Goal: Transaction & Acquisition: Book appointment/travel/reservation

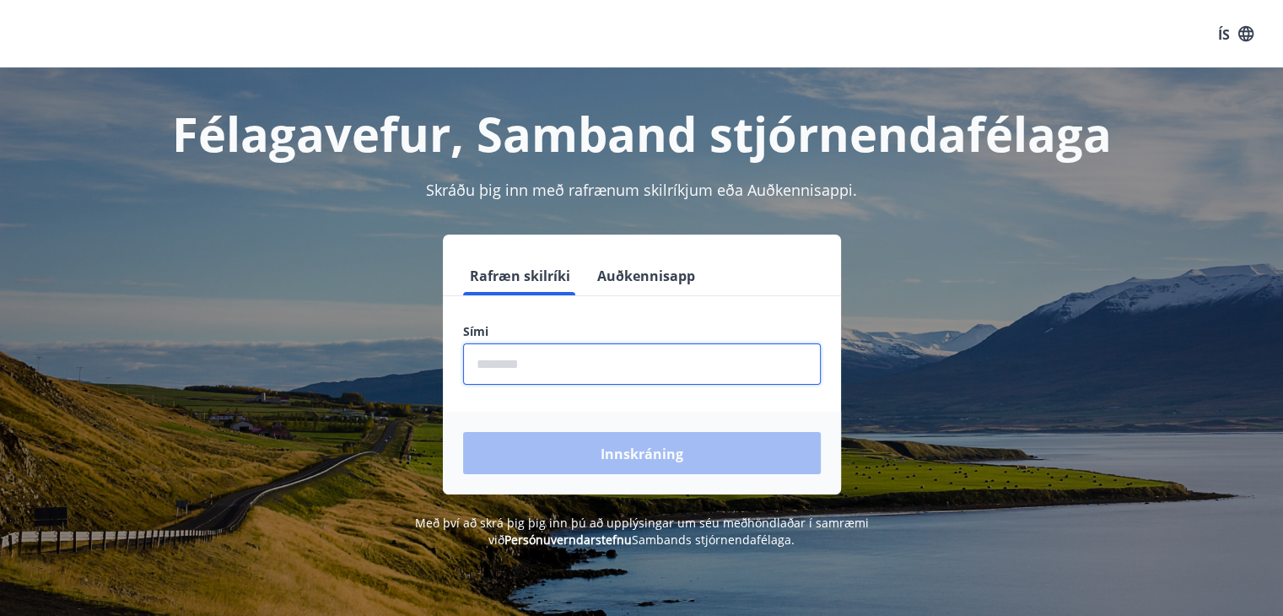
click at [563, 358] on input "phone" at bounding box center [642, 363] width 358 height 41
type input "********"
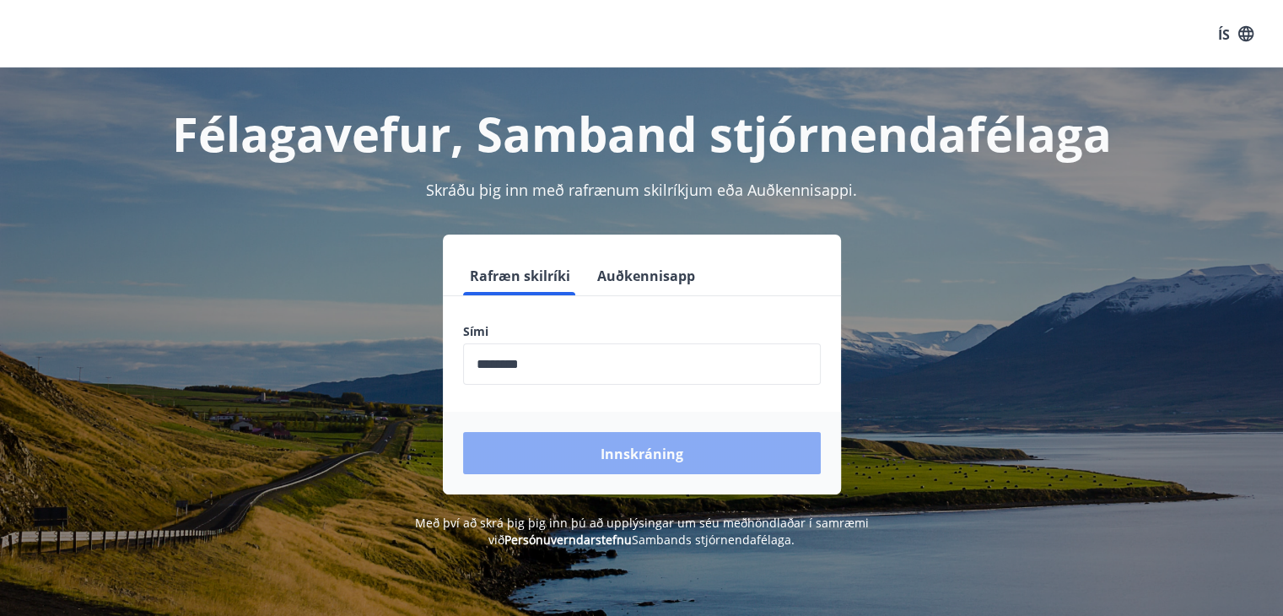
click at [631, 455] on font "Innskráning" at bounding box center [641, 453] width 83 height 19
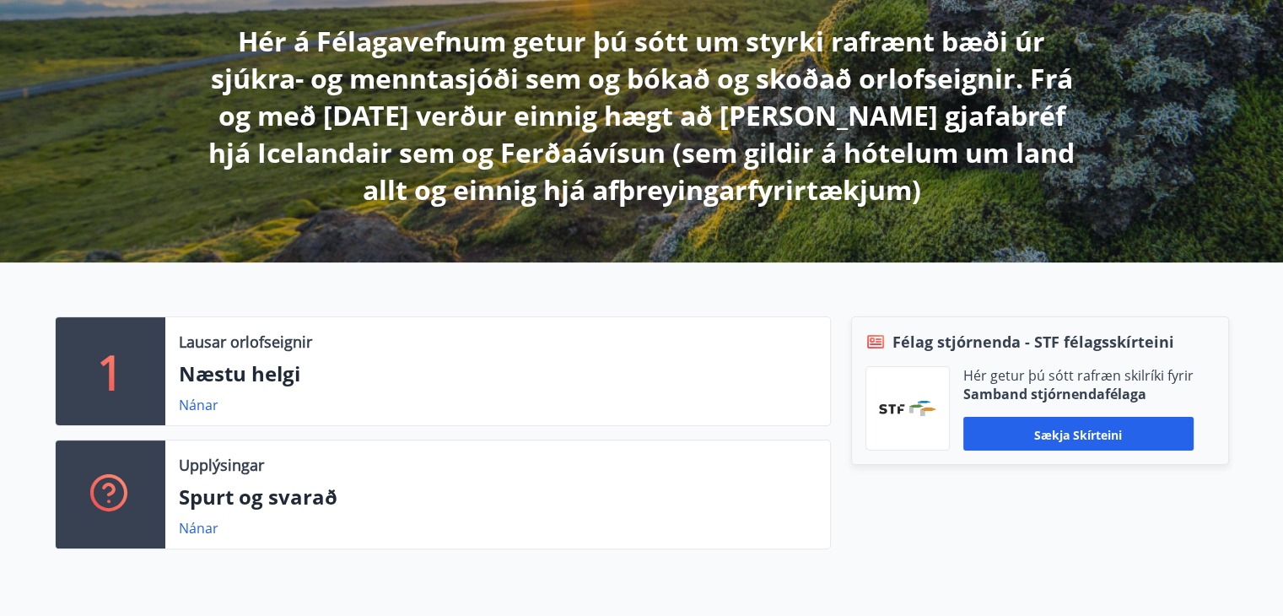
scroll to position [337, 0]
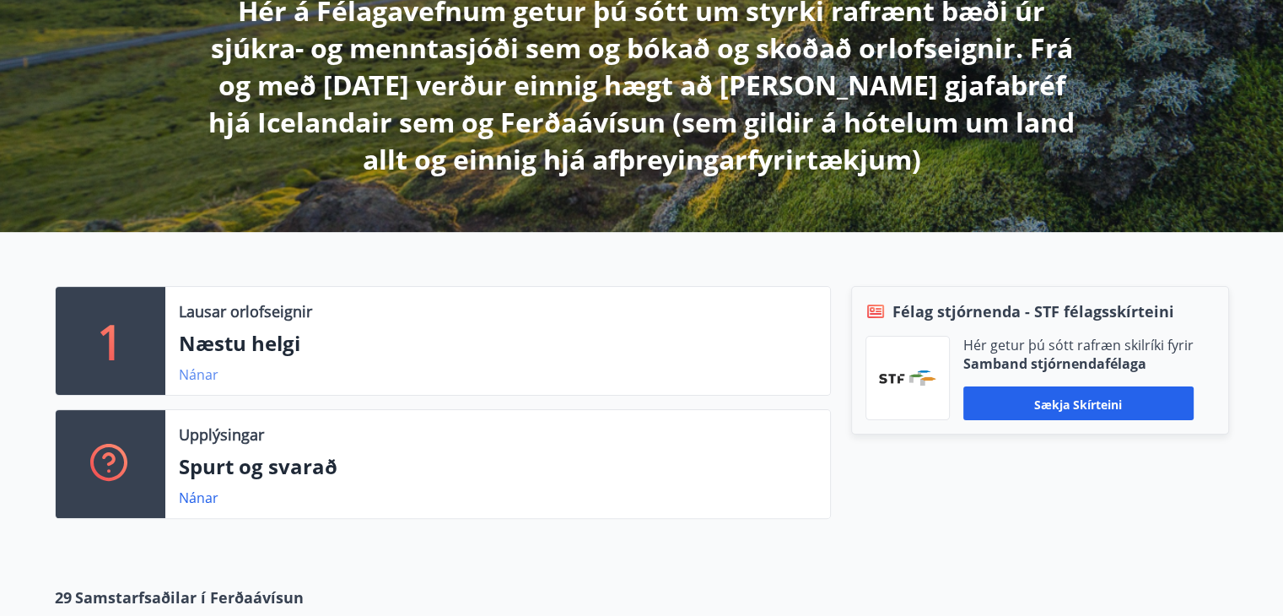
click at [202, 375] on font "Nánar" at bounding box center [199, 374] width 40 height 19
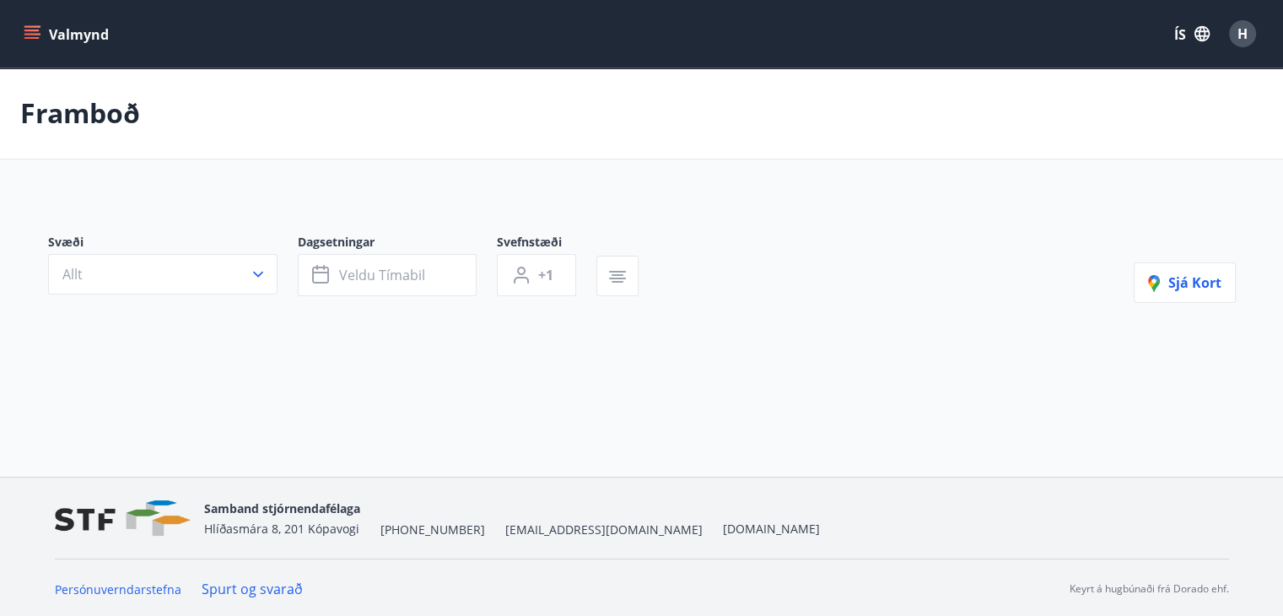
type input "*"
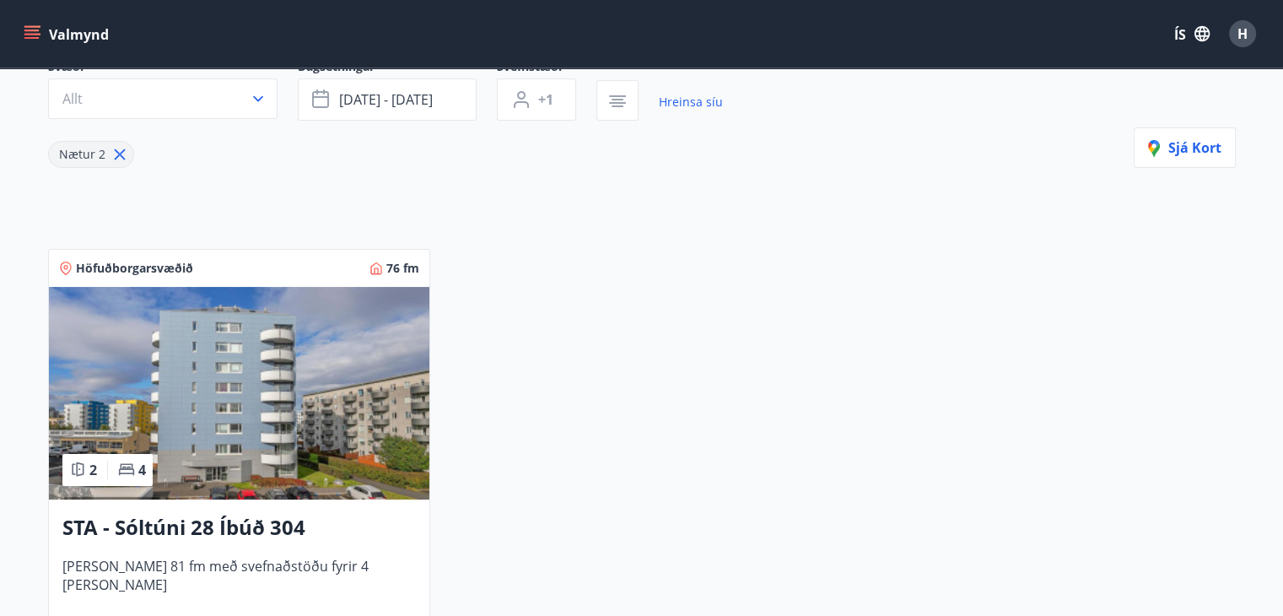
scroll to position [66, 0]
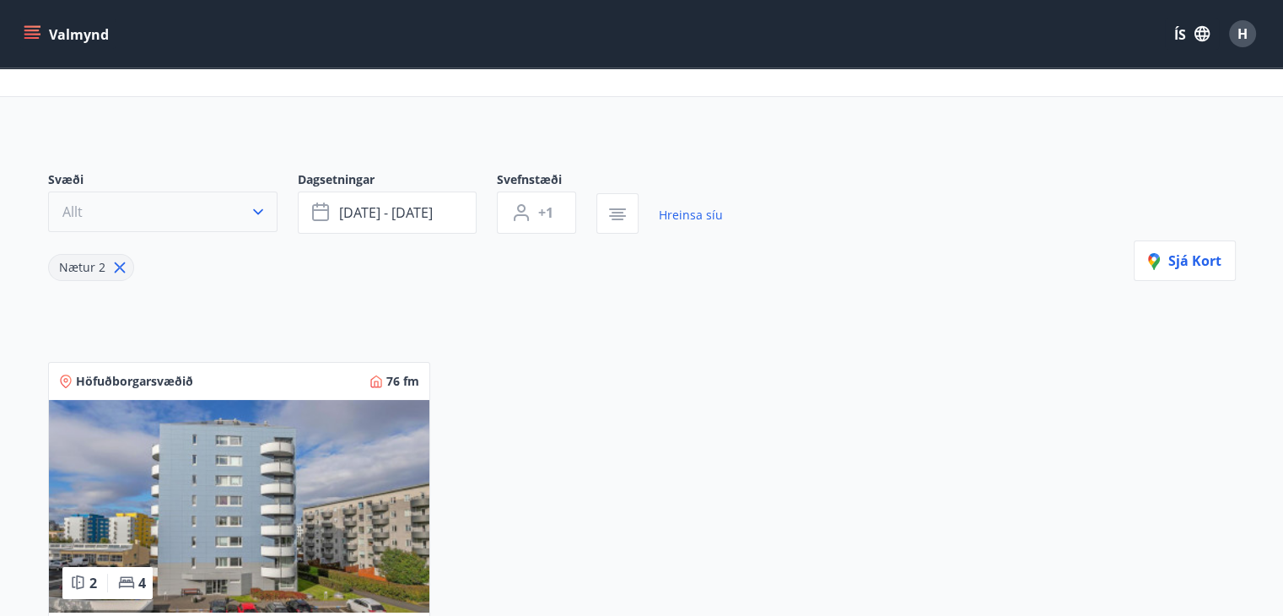
click at [256, 207] on icon "button" at bounding box center [258, 211] width 17 height 17
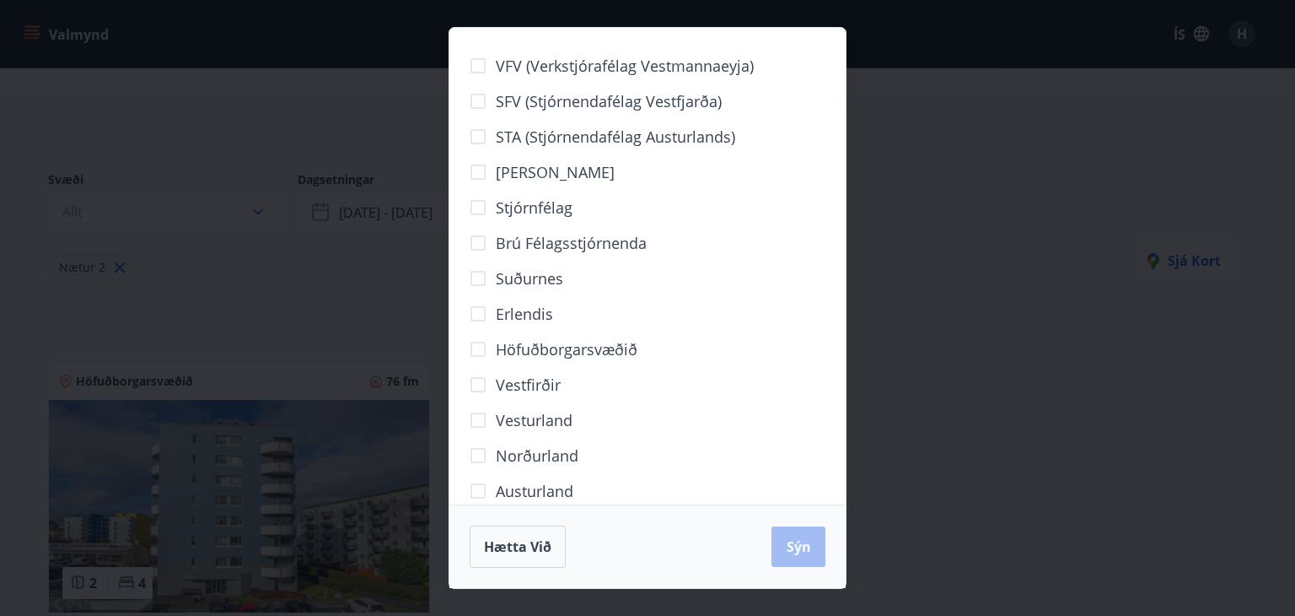
click at [528, 420] on font "Vesturland" at bounding box center [534, 420] width 77 height 20
click at [798, 554] on font "Sýn" at bounding box center [799, 546] width 24 height 19
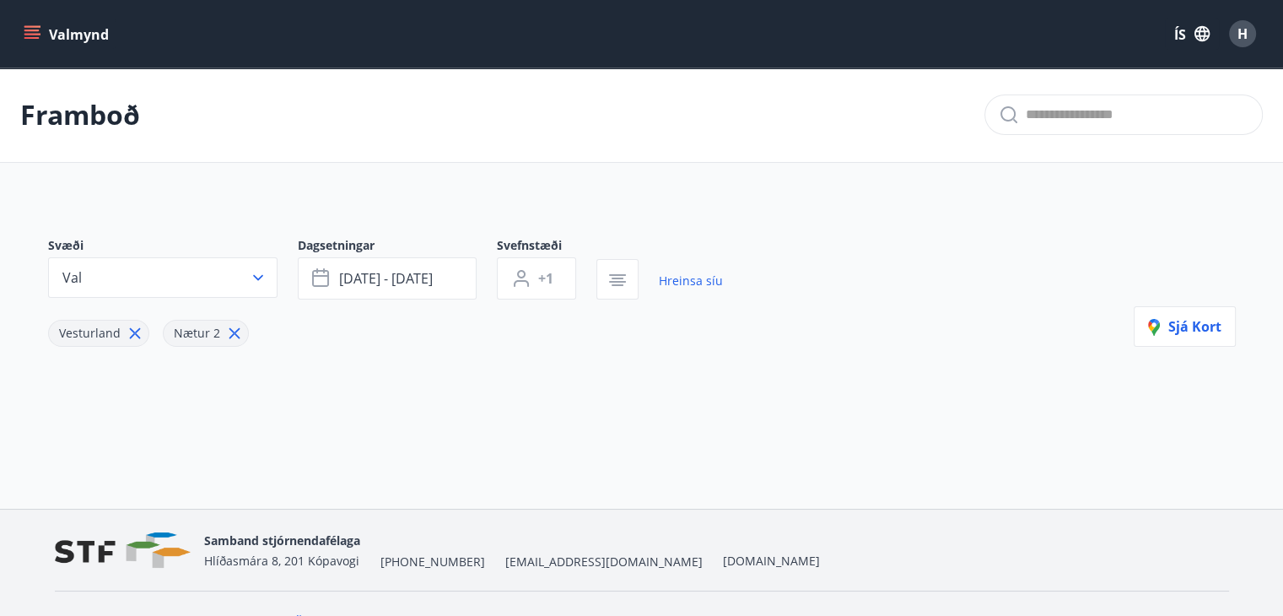
click at [35, 31] on icon "matseðill" at bounding box center [32, 33] width 17 height 17
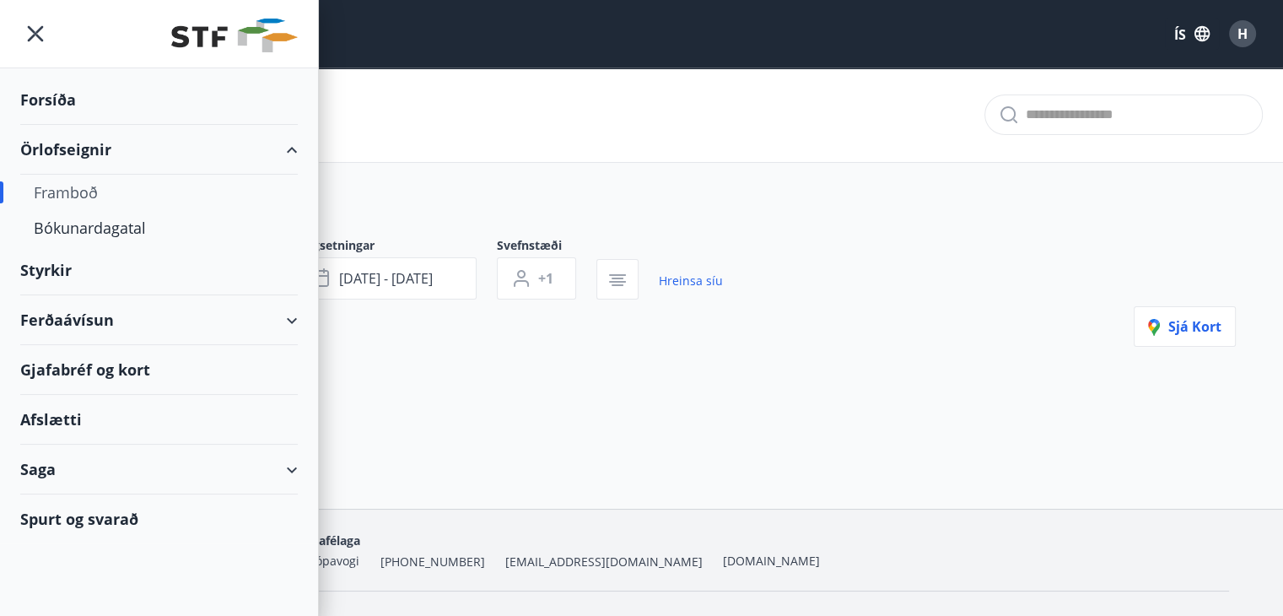
click at [35, 31] on div at bounding box center [159, 34] width 318 height 68
click at [82, 223] on font "Bókunardagatal" at bounding box center [90, 228] width 112 height 20
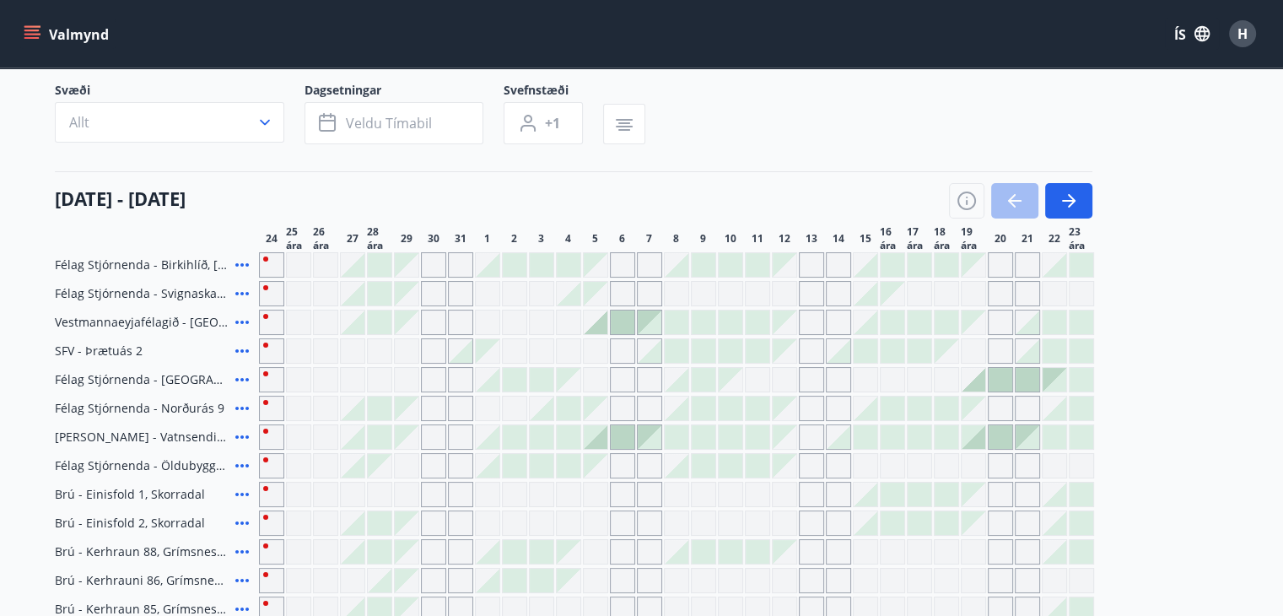
scroll to position [84, 0]
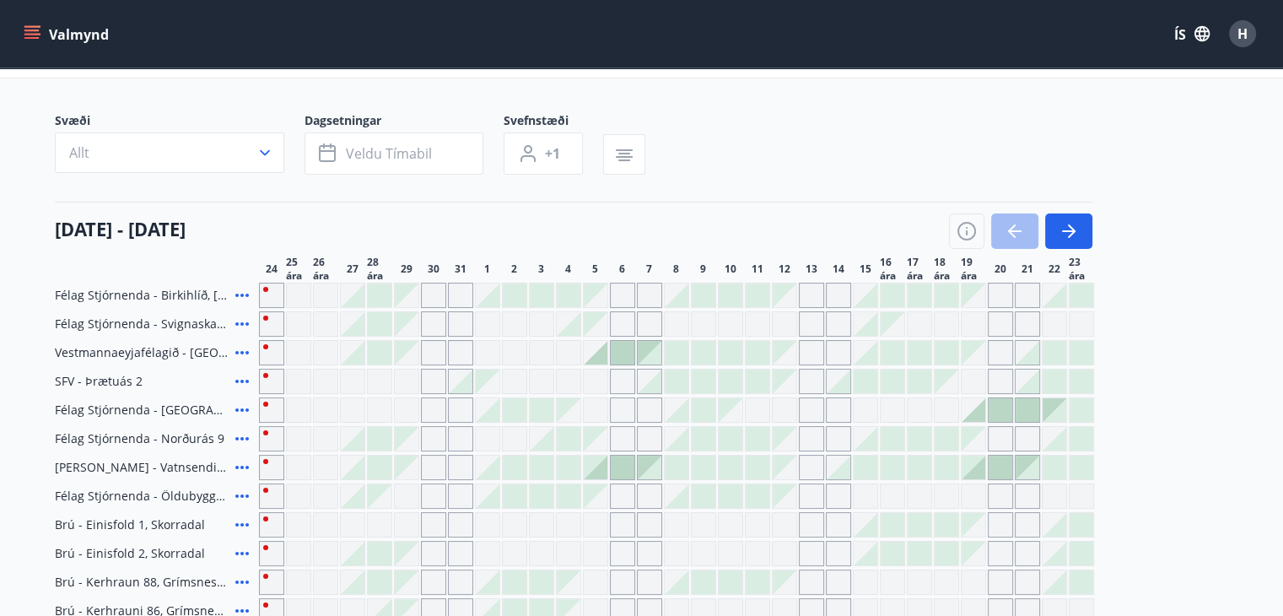
click at [237, 322] on icon at bounding box center [241, 323] width 13 height 3
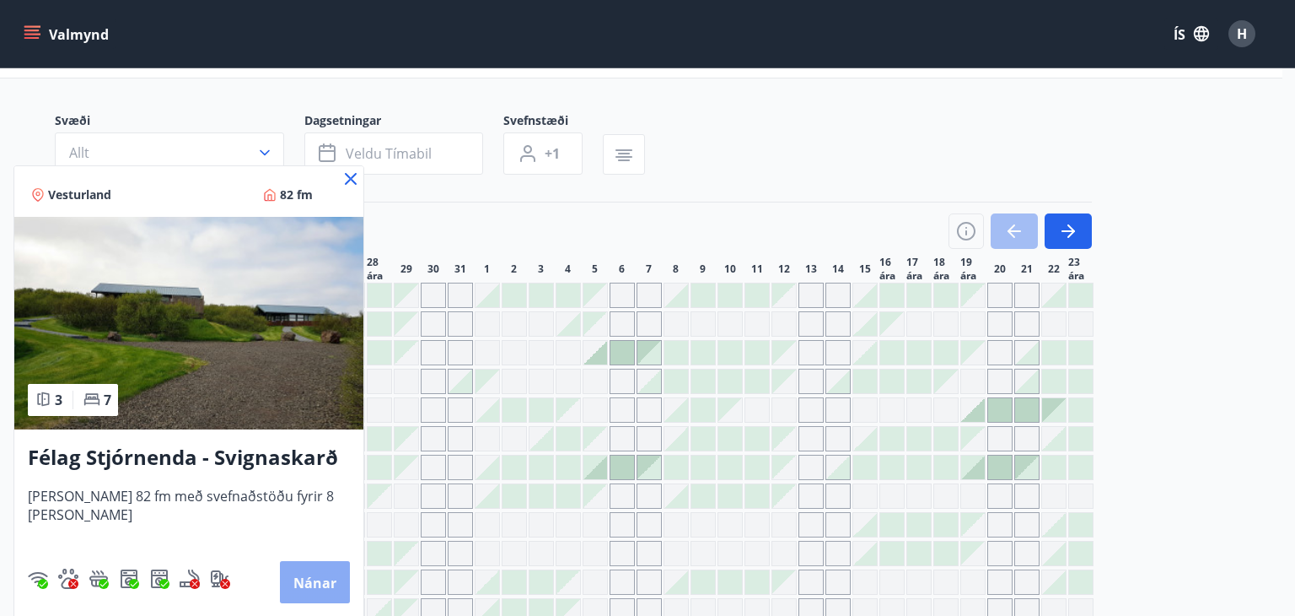
click at [312, 585] on font "Nánar" at bounding box center [314, 582] width 43 height 19
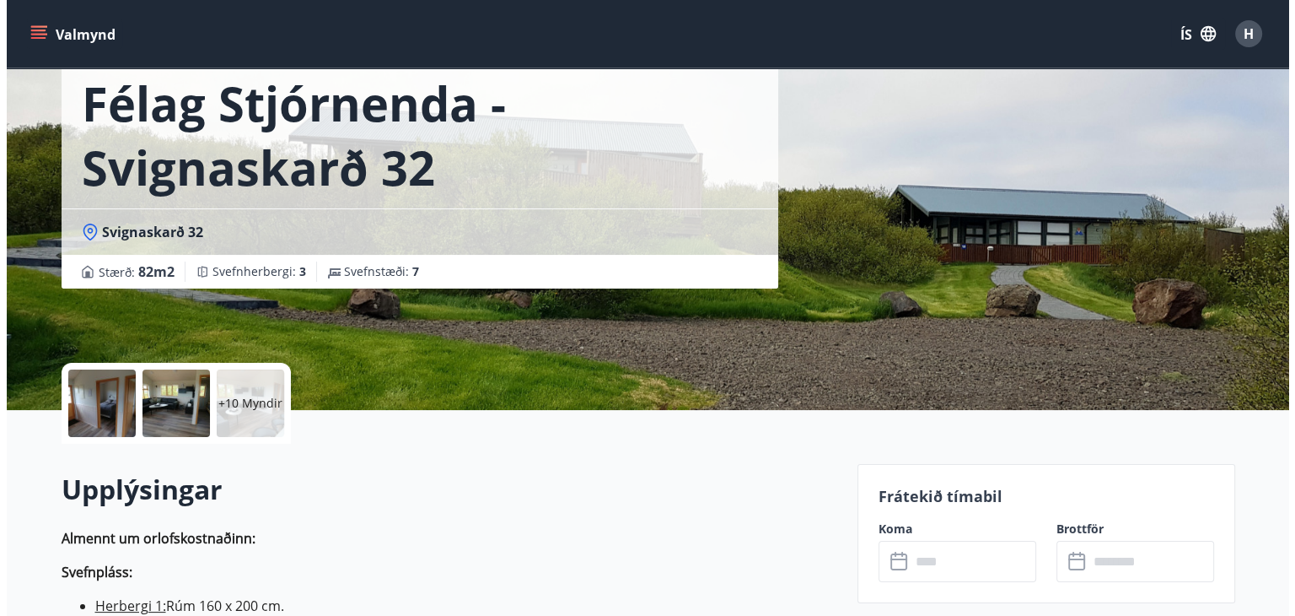
scroll to position [169, 0]
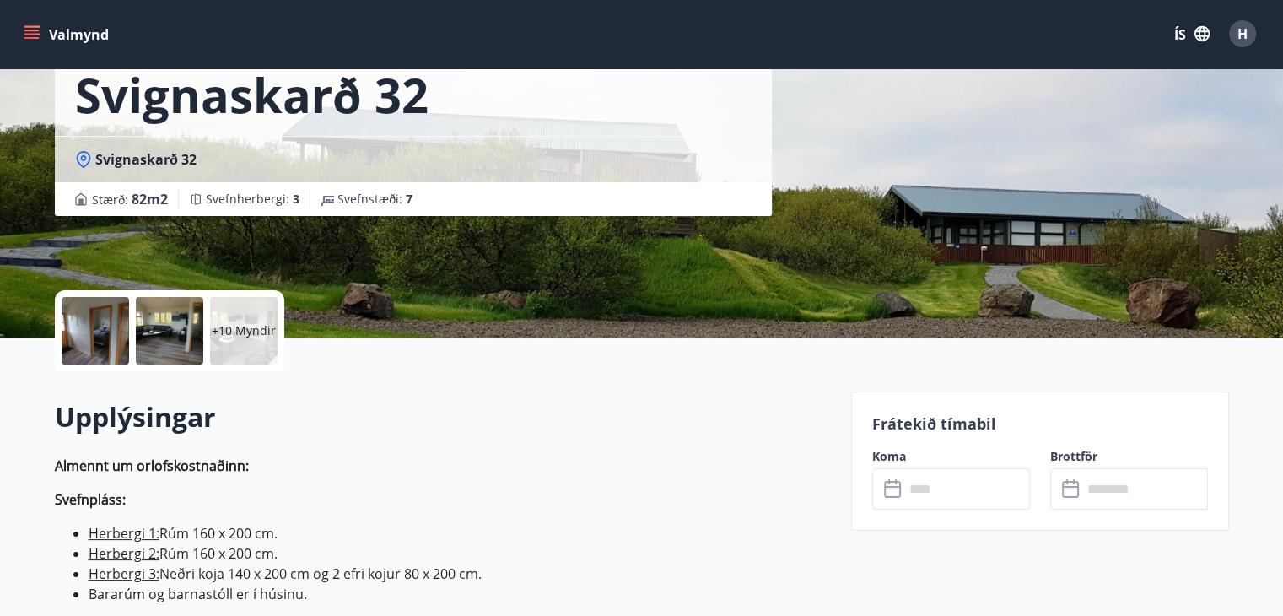
click at [243, 331] on font "+10 Myndir" at bounding box center [244, 330] width 64 height 16
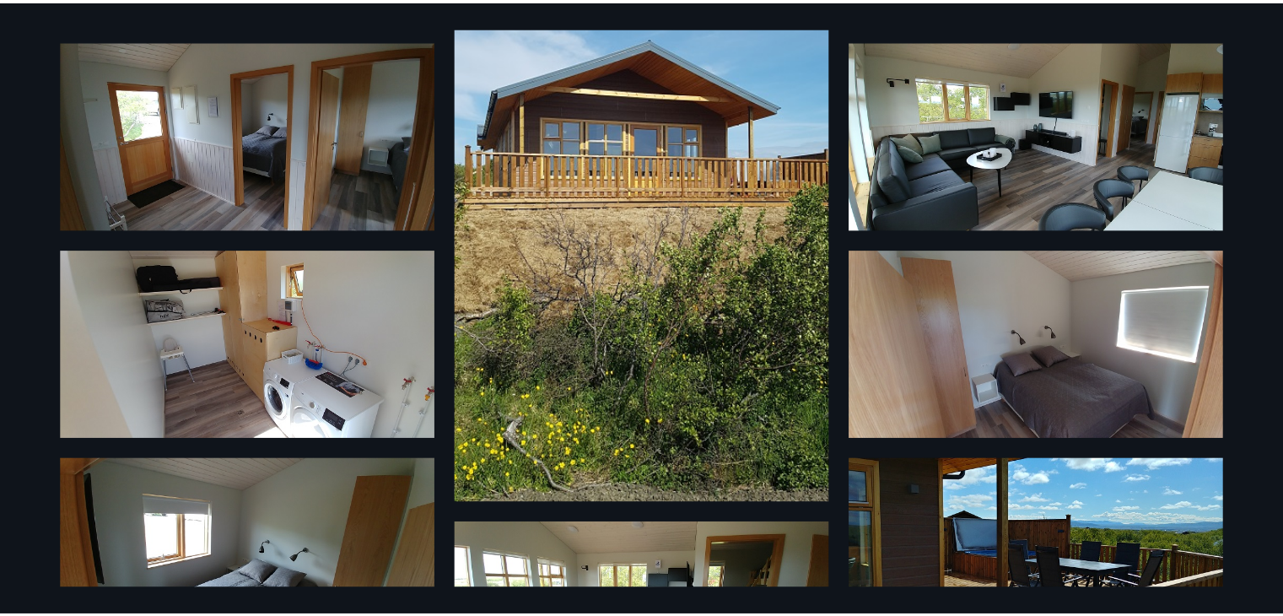
scroll to position [0, 0]
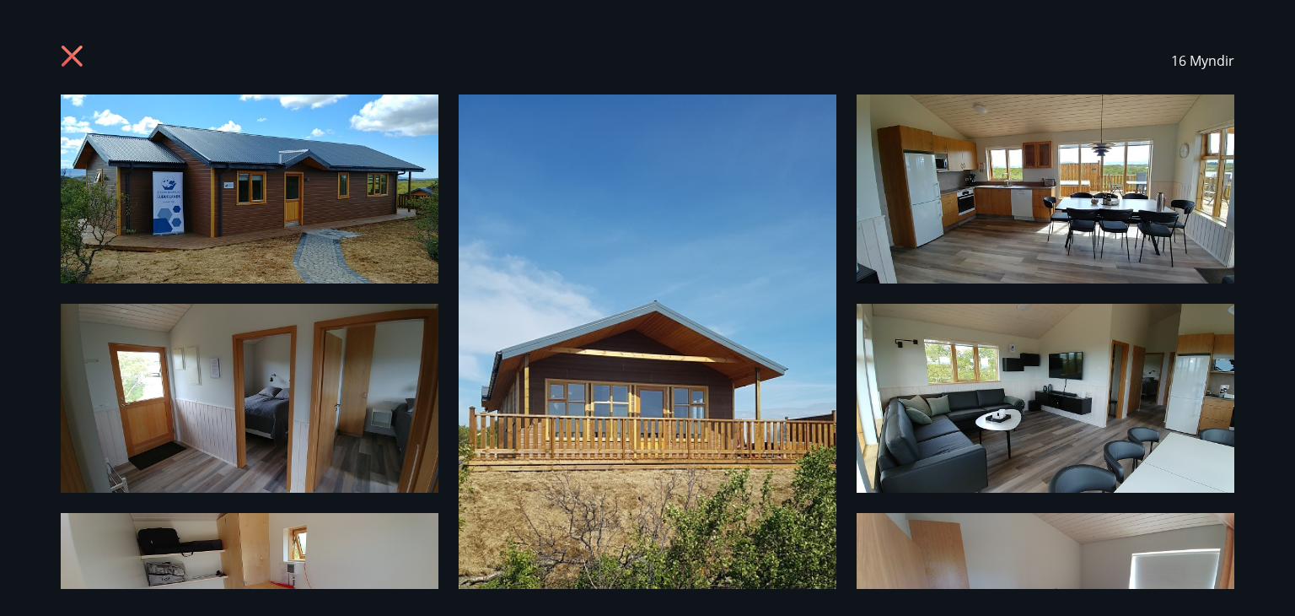
click at [71, 64] on icon at bounding box center [74, 58] width 27 height 27
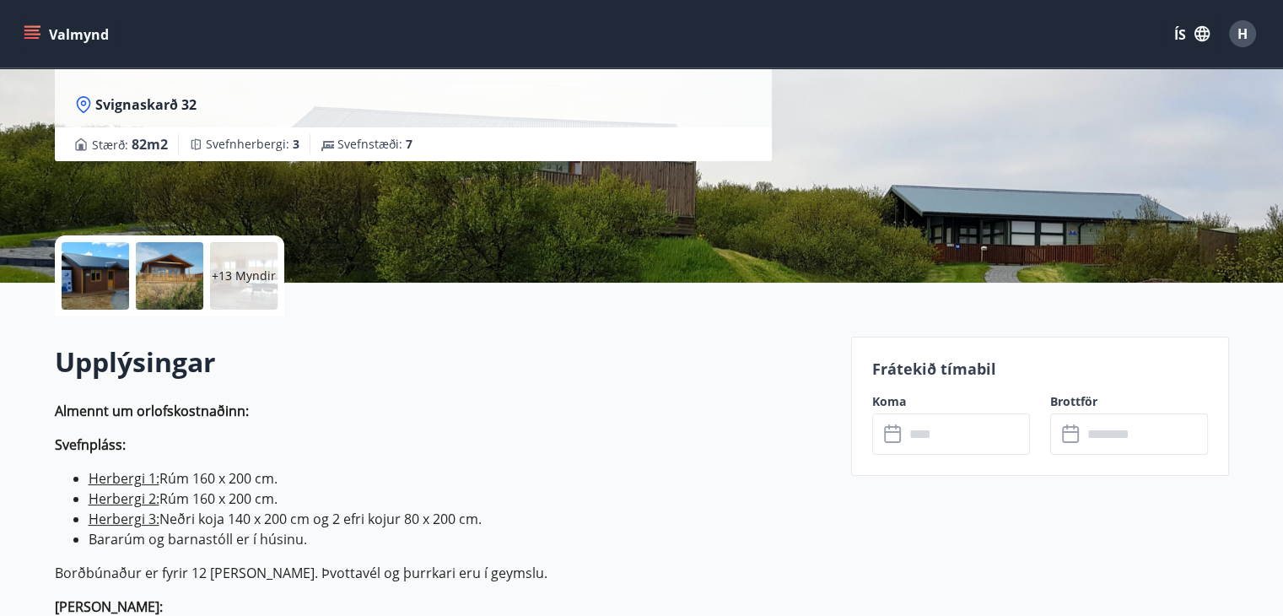
scroll to position [253, 0]
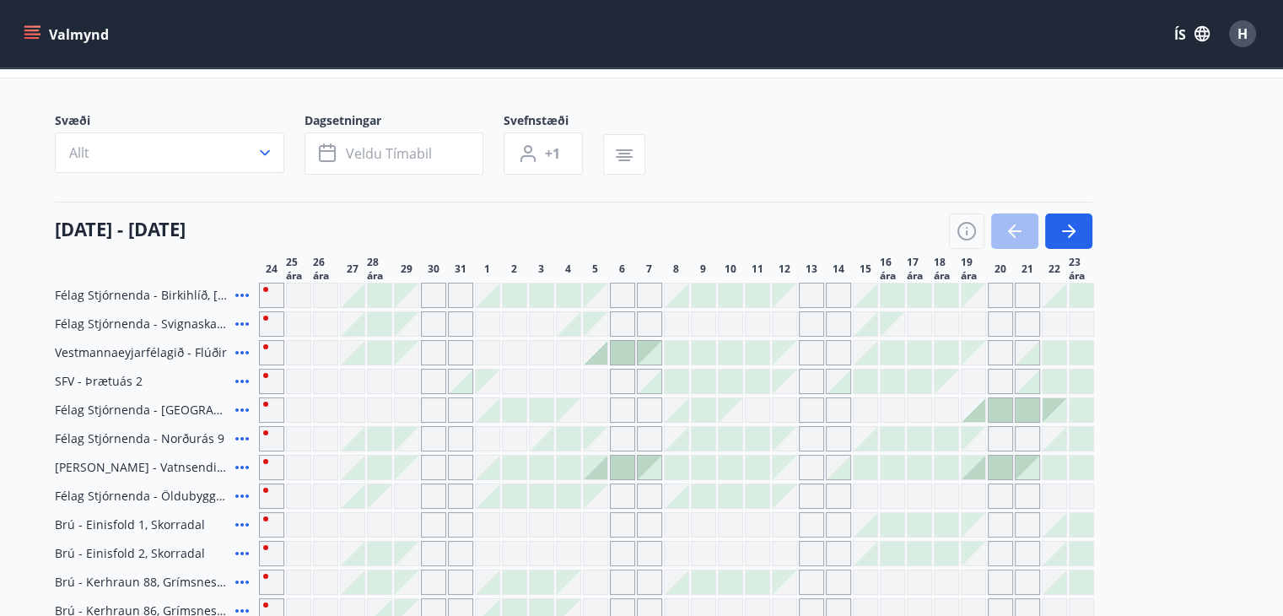
scroll to position [87, 0]
click at [780, 321] on div "Gráir dagar eru ekki bókanlegir" at bounding box center [784, 321] width 25 height 25
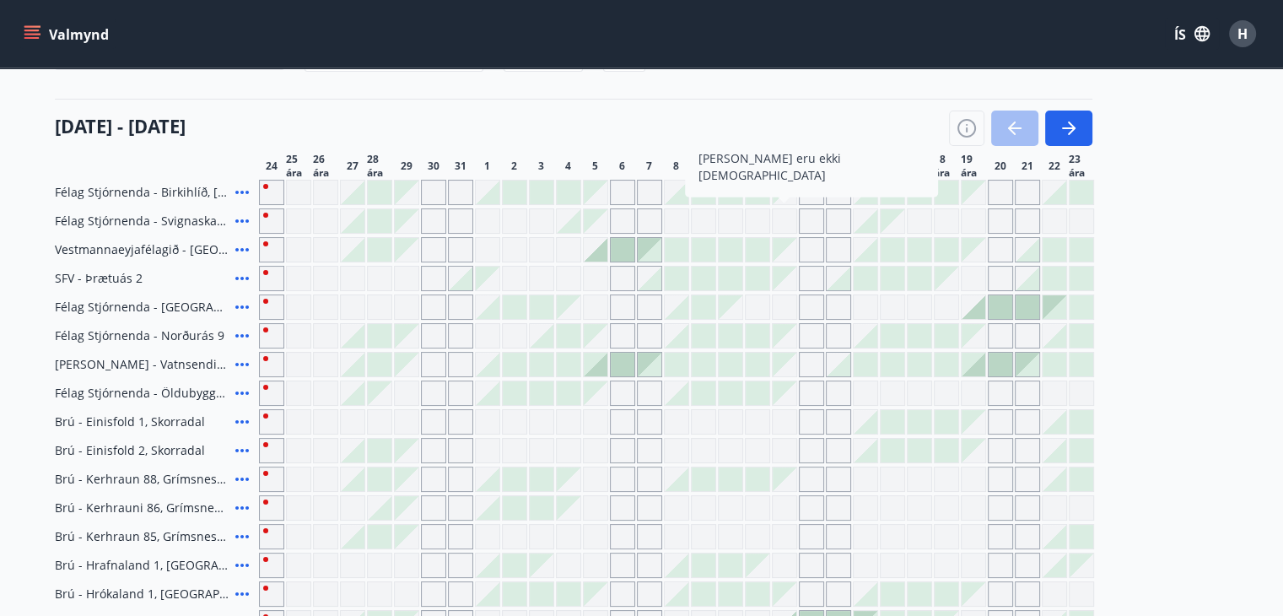
scroll to position [169, 0]
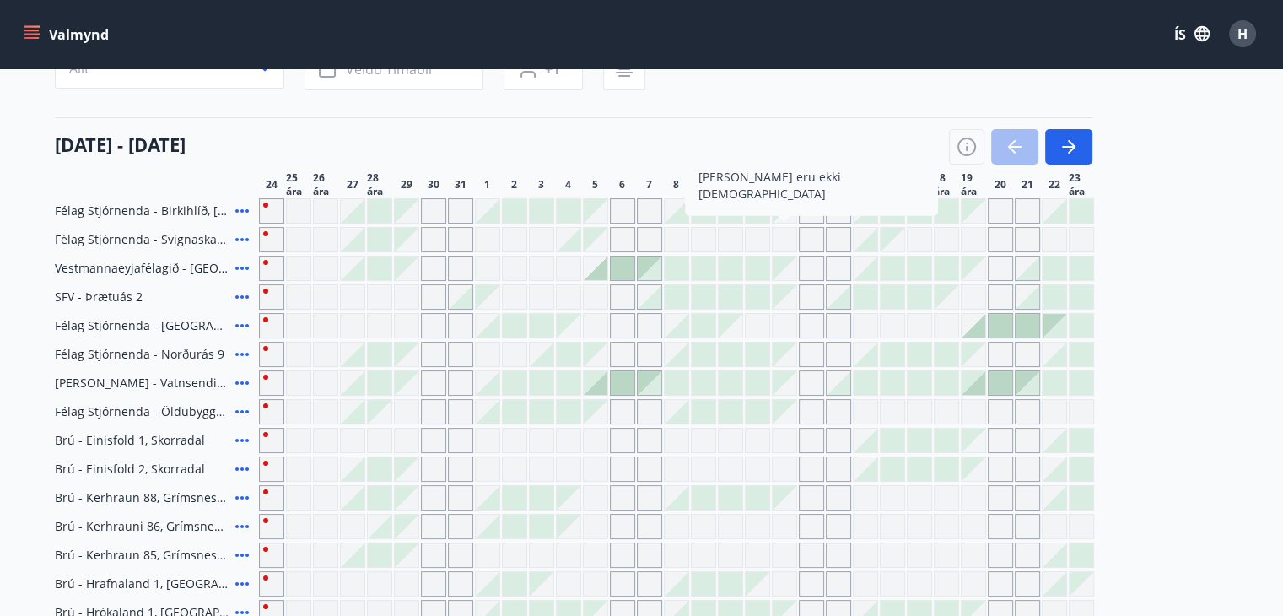
click at [573, 235] on div at bounding box center [569, 240] width 24 height 24
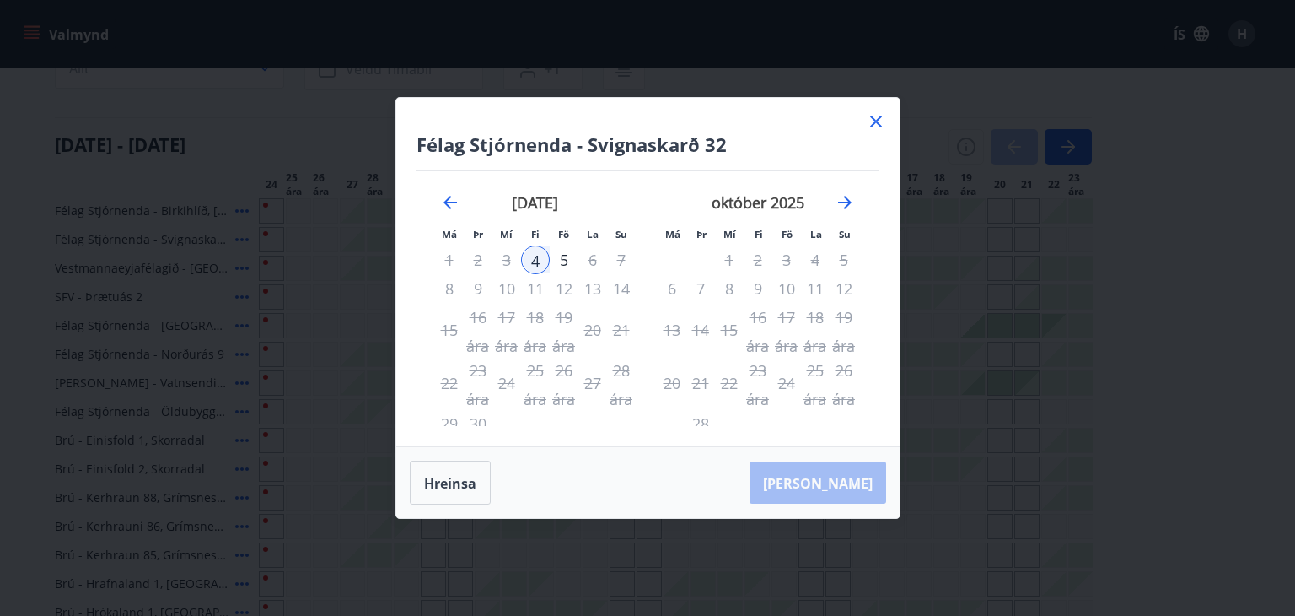
click at [869, 129] on icon at bounding box center [876, 121] width 20 height 20
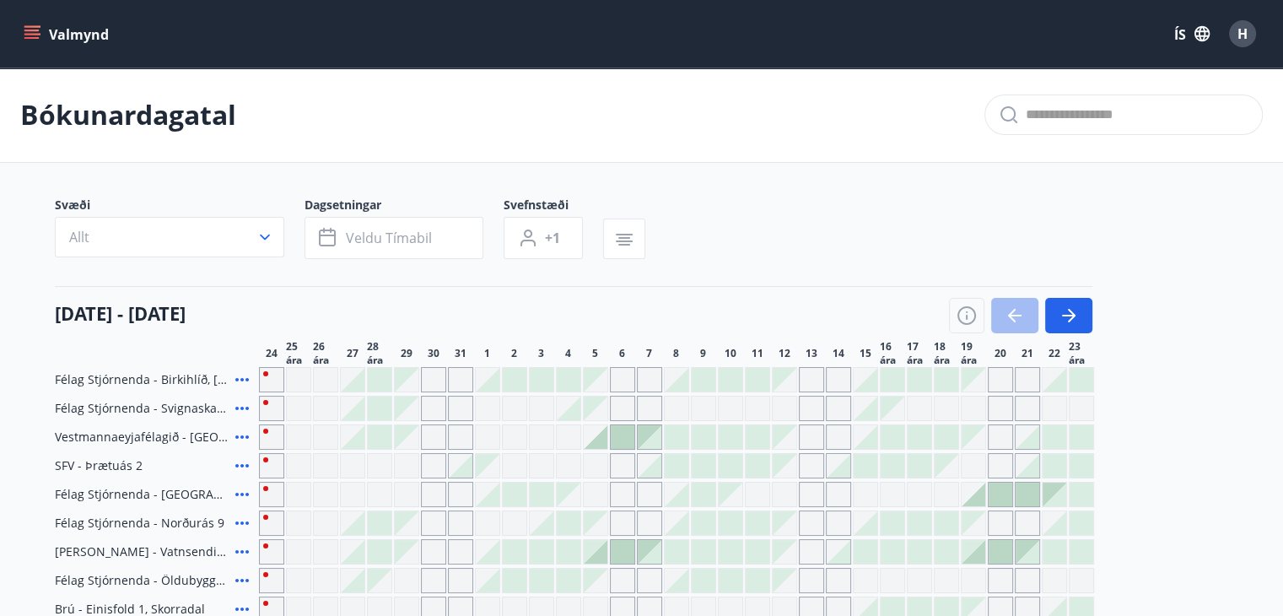
scroll to position [0, 0]
click at [1243, 32] on font "H" at bounding box center [1242, 33] width 10 height 19
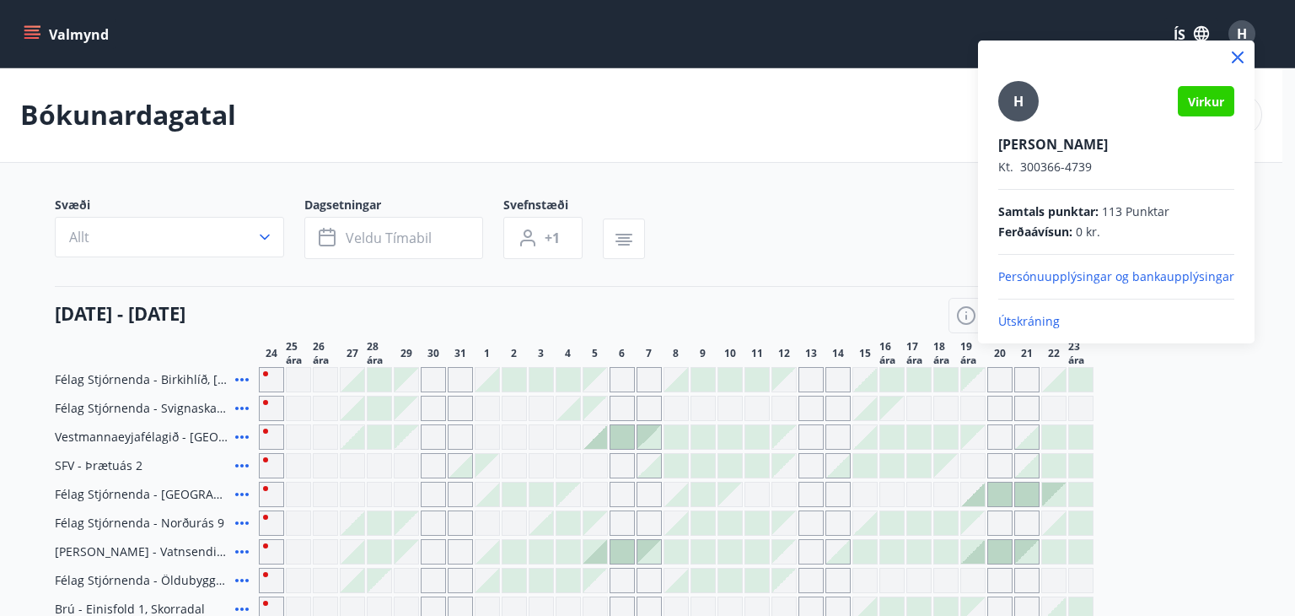
click at [1214, 456] on div at bounding box center [647, 308] width 1295 height 616
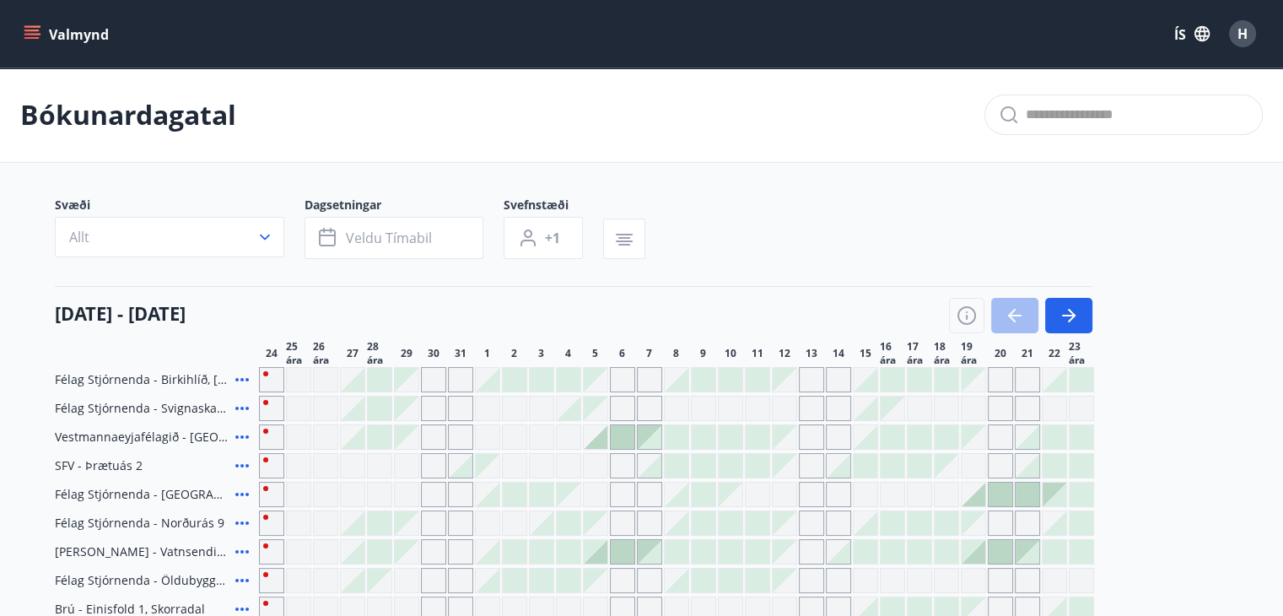
click at [783, 407] on div "Gráir dagar eru ekki bókanlegir" at bounding box center [784, 408] width 25 height 25
click at [870, 407] on div at bounding box center [865, 408] width 24 height 24
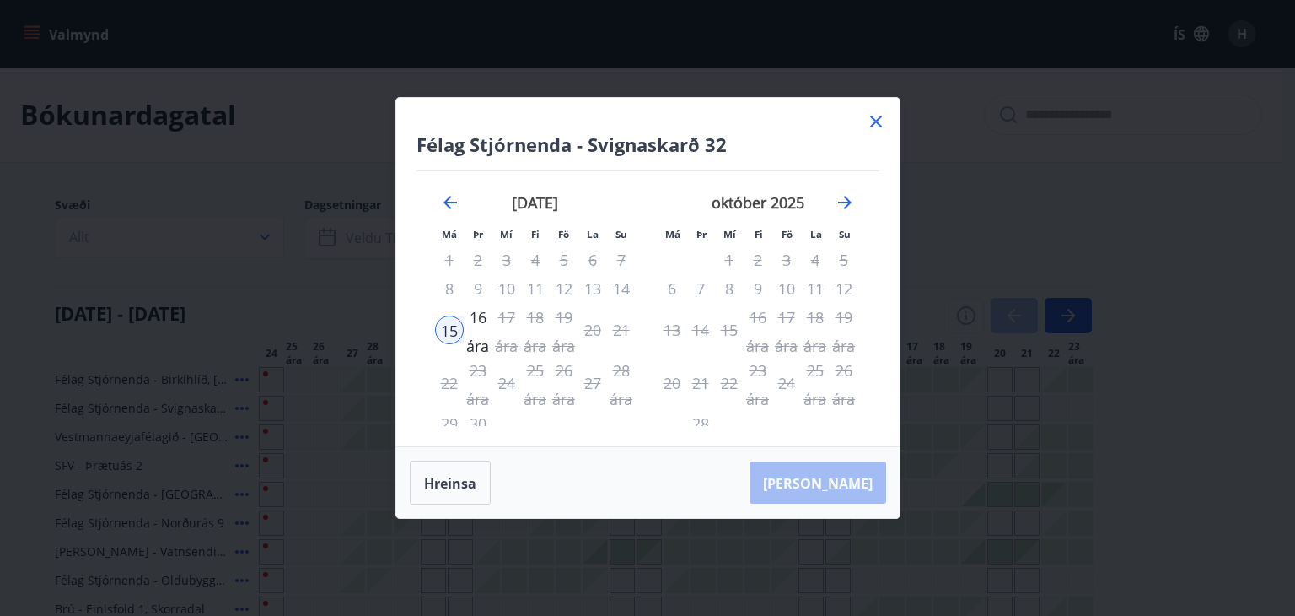
click at [876, 124] on icon at bounding box center [876, 121] width 20 height 20
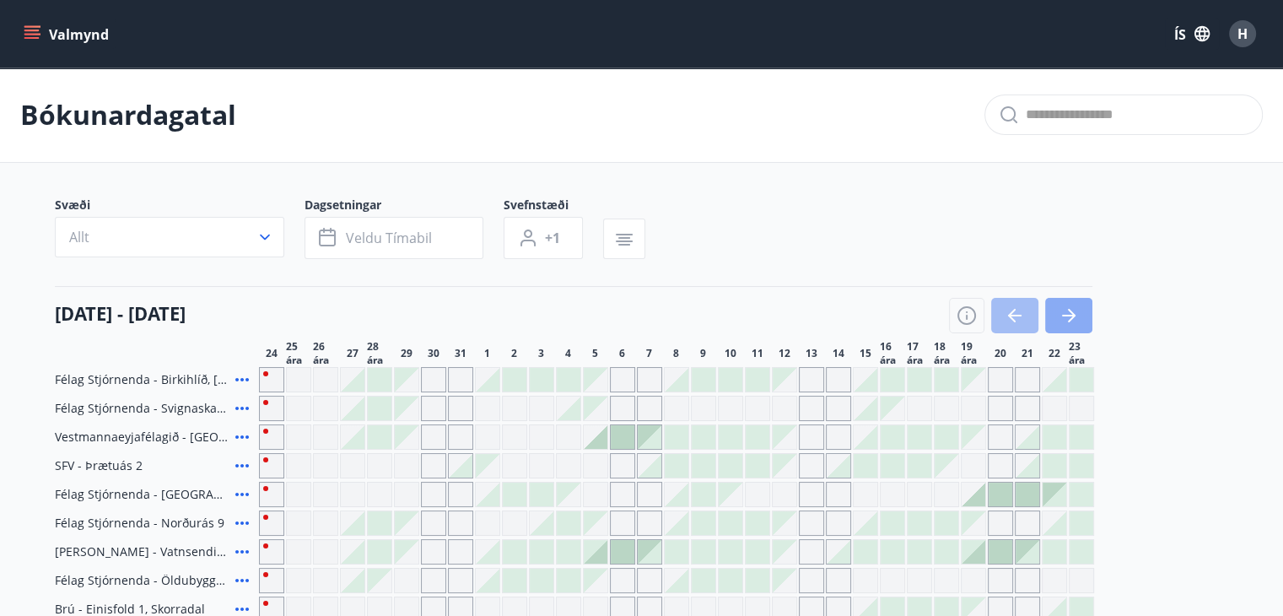
click at [1073, 315] on icon "button" at bounding box center [1072, 315] width 8 height 13
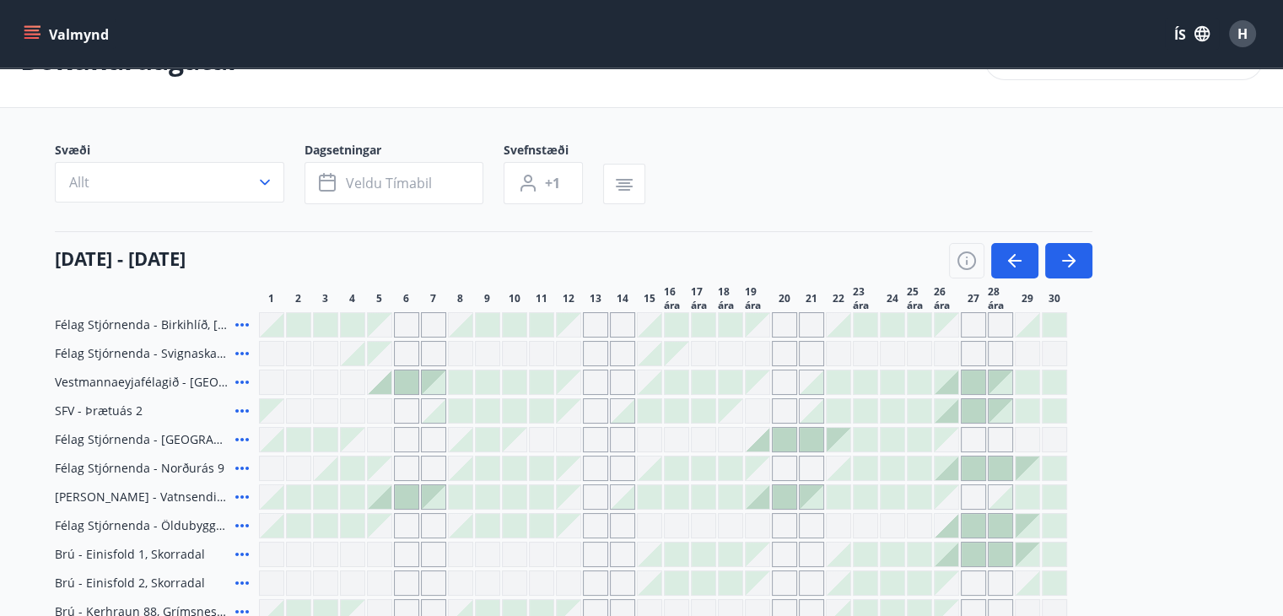
scroll to position [84, 0]
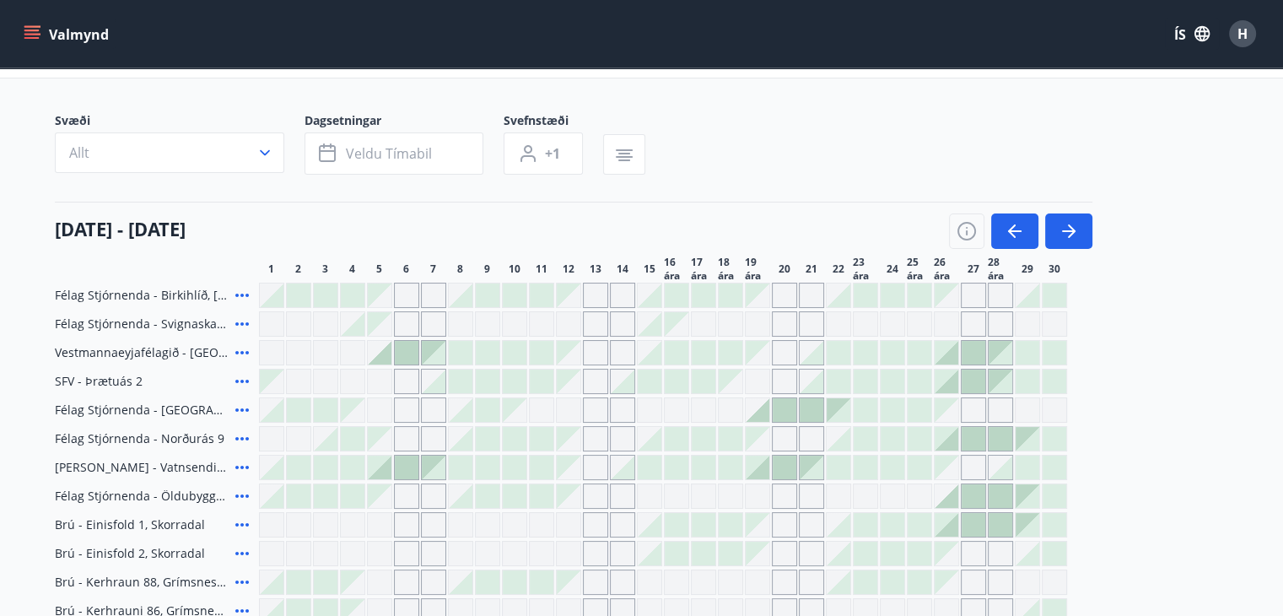
click at [240, 521] on icon at bounding box center [242, 524] width 20 height 20
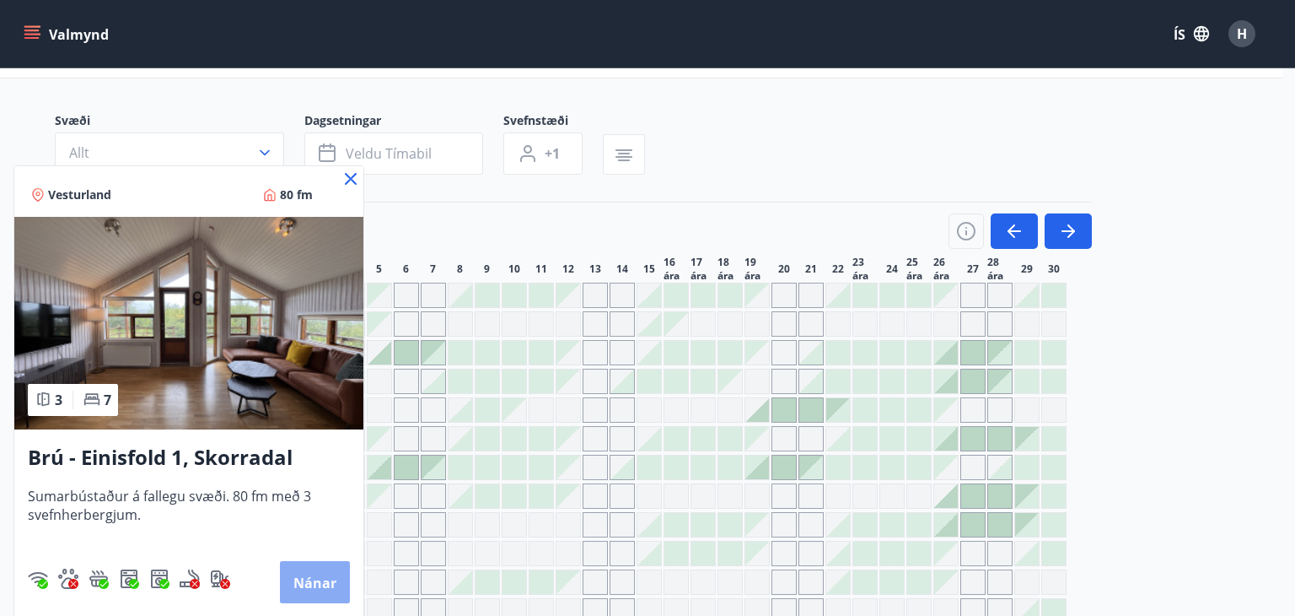
click at [310, 589] on font "Nánar" at bounding box center [314, 582] width 43 height 19
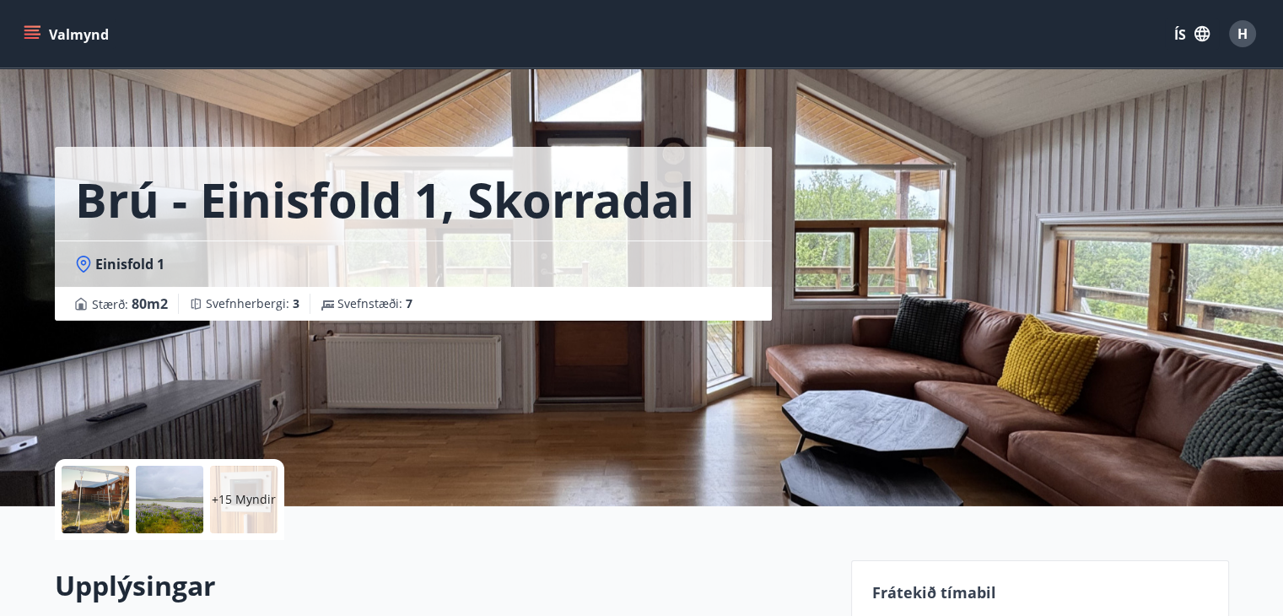
click at [102, 507] on div at bounding box center [95, 499] width 67 height 67
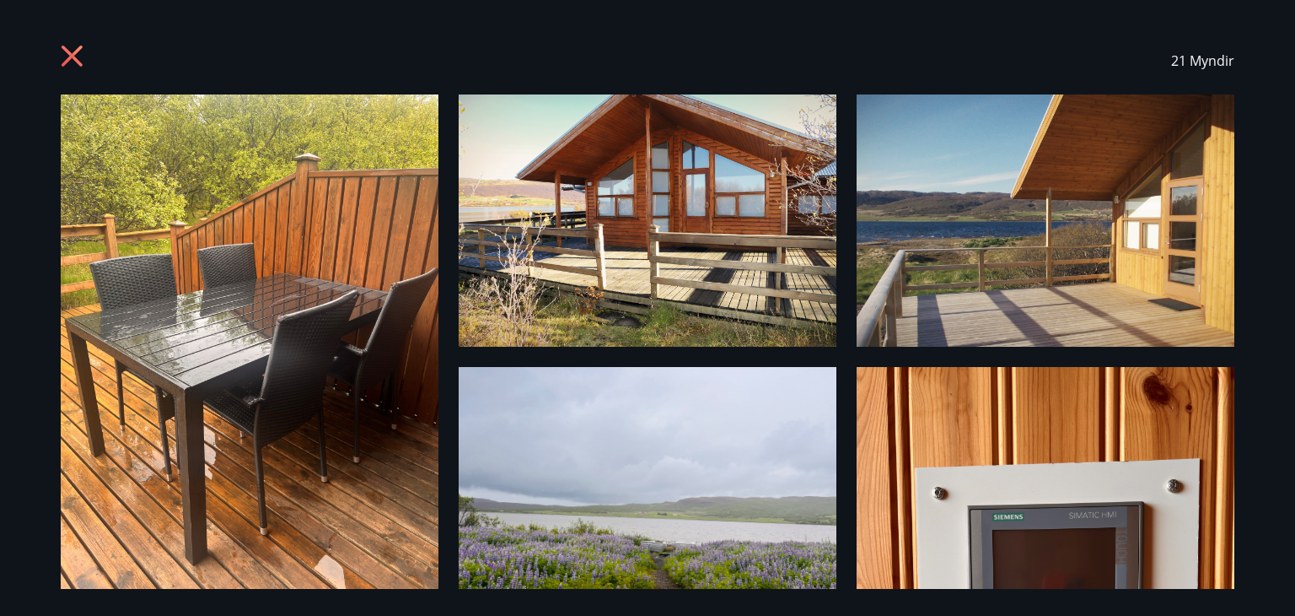
click at [85, 51] on icon at bounding box center [74, 58] width 27 height 27
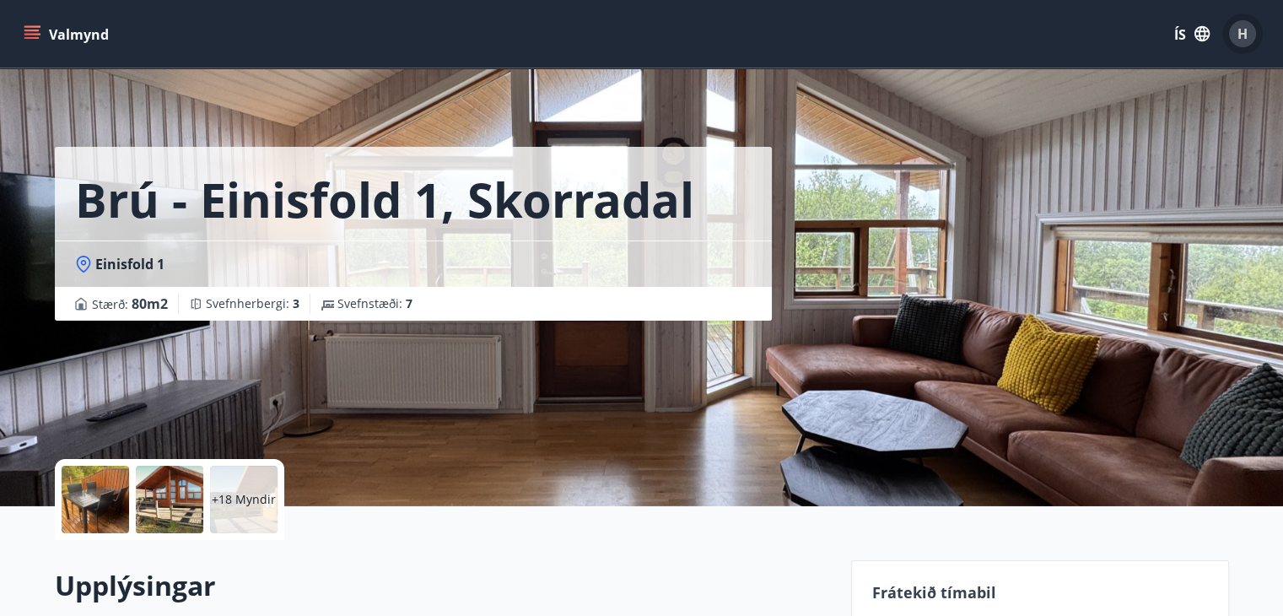
click at [1237, 36] on font "H" at bounding box center [1242, 33] width 10 height 19
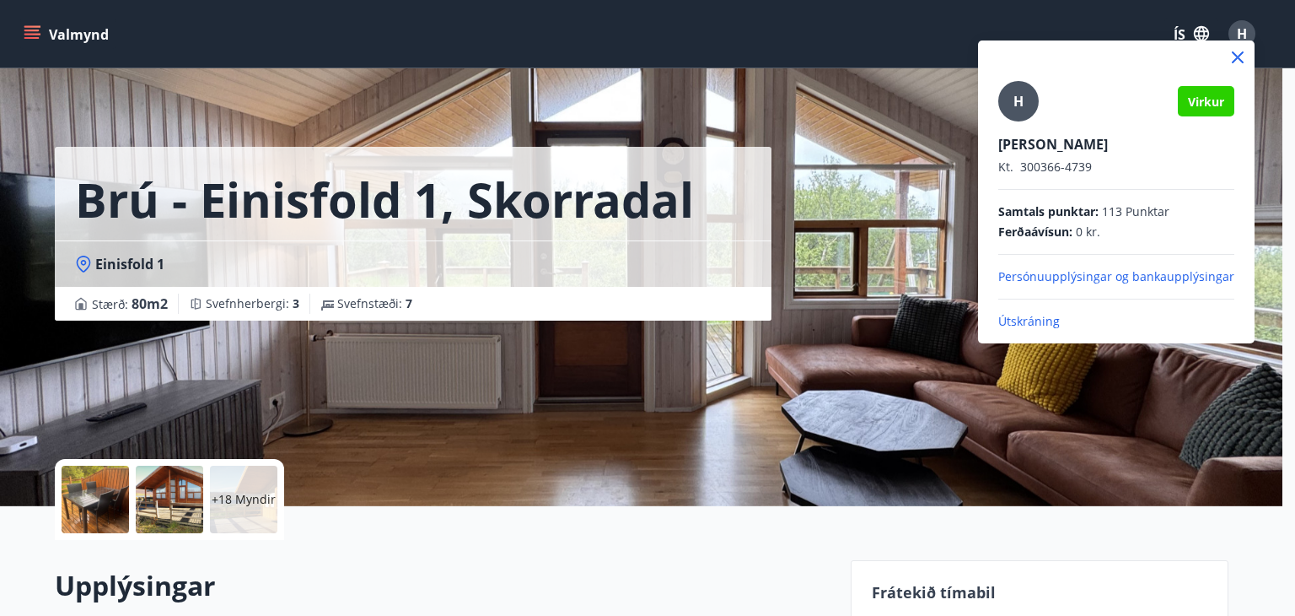
click at [842, 338] on div at bounding box center [647, 308] width 1295 height 616
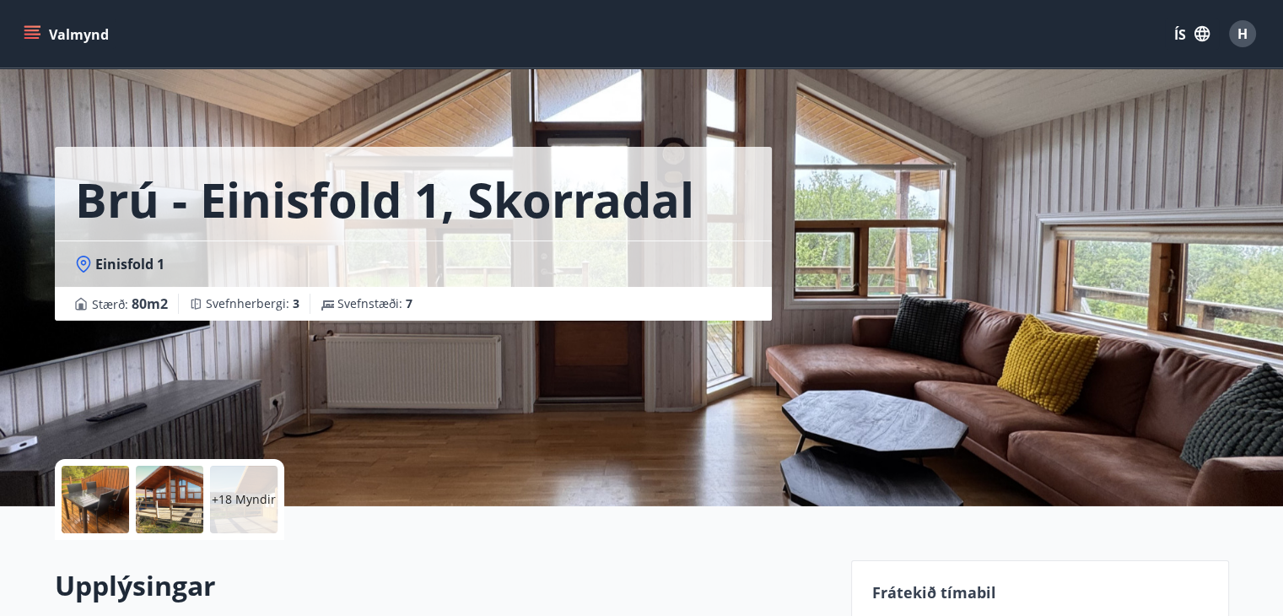
click at [842, 338] on div "Brú - Einisfold 1, Skorradal Einisfold 1 Stærð : 80 m2 Svefnherbergi : 3 Svefns…" at bounding box center [642, 253] width 1174 height 506
click at [1241, 32] on font "H" at bounding box center [1242, 33] width 10 height 19
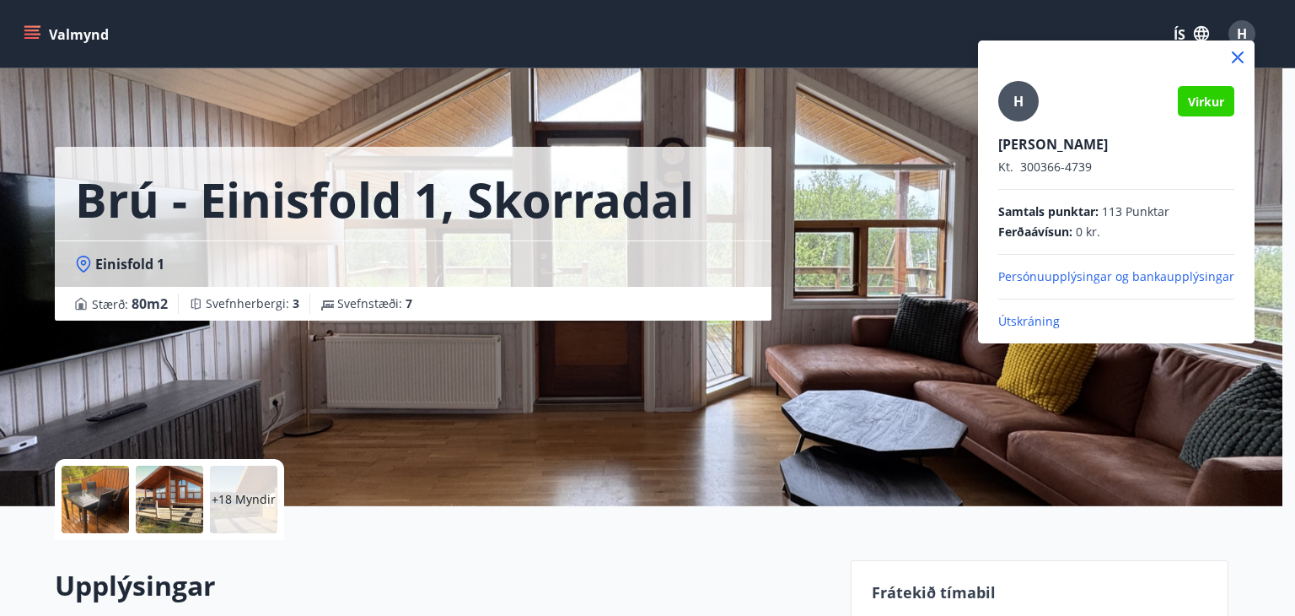
click at [1029, 319] on font "Útskráning" at bounding box center [1029, 321] width 62 height 16
